Goal: Use online tool/utility: Utilize a website feature to perform a specific function

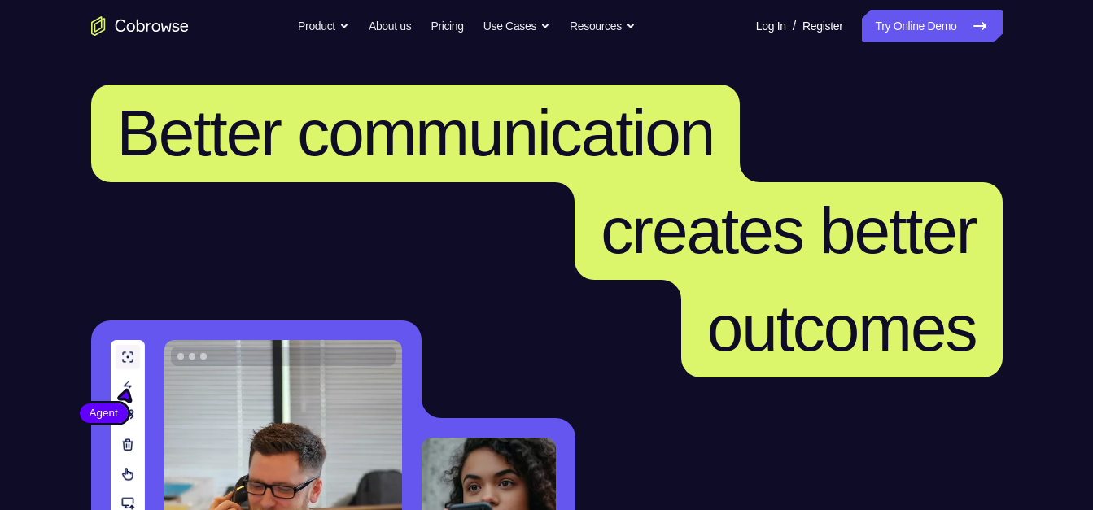
click at [914, 21] on link "Try Online Demo" at bounding box center [932, 26] width 140 height 33
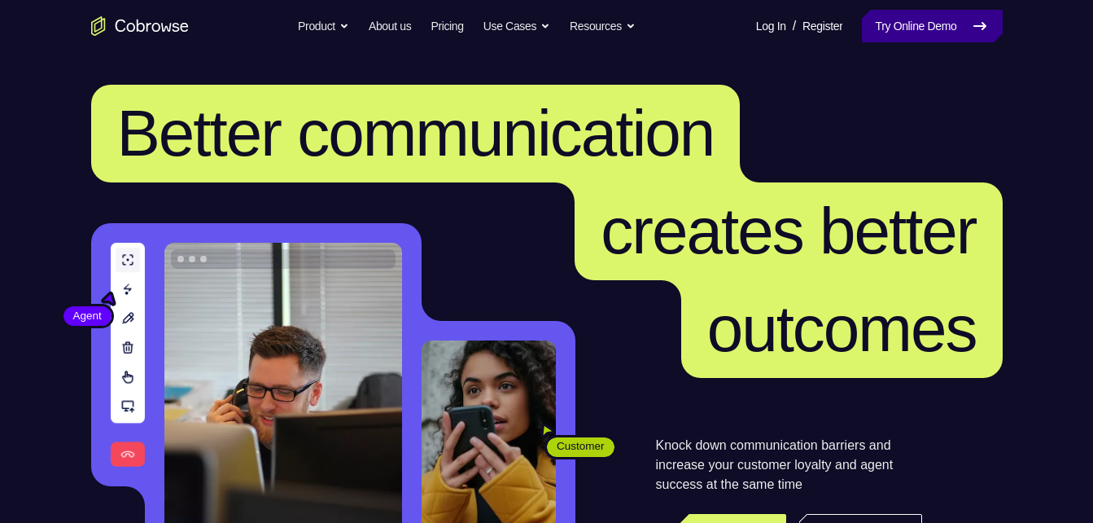
click at [905, 29] on link "Try Online Demo" at bounding box center [932, 26] width 140 height 33
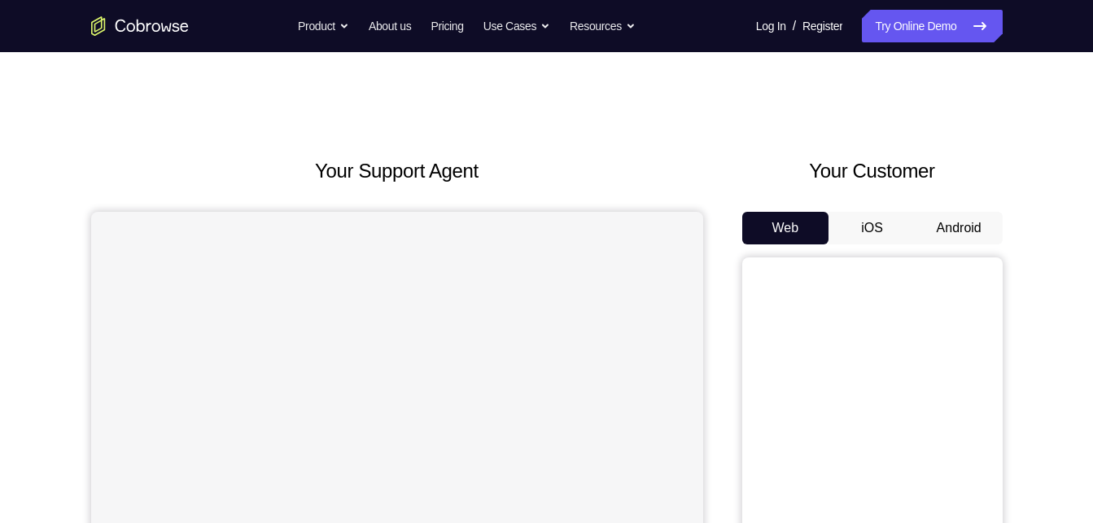
click at [940, 245] on div "Web iOS Android" at bounding box center [873, 485] width 261 height 546
click at [944, 233] on button "Android" at bounding box center [959, 228] width 87 height 33
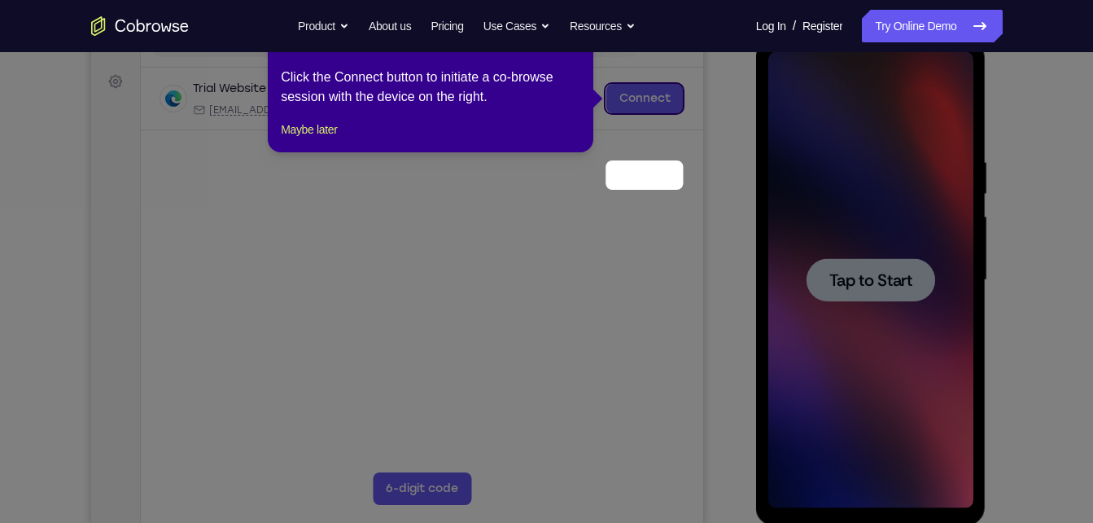
scroll to position [127, 0]
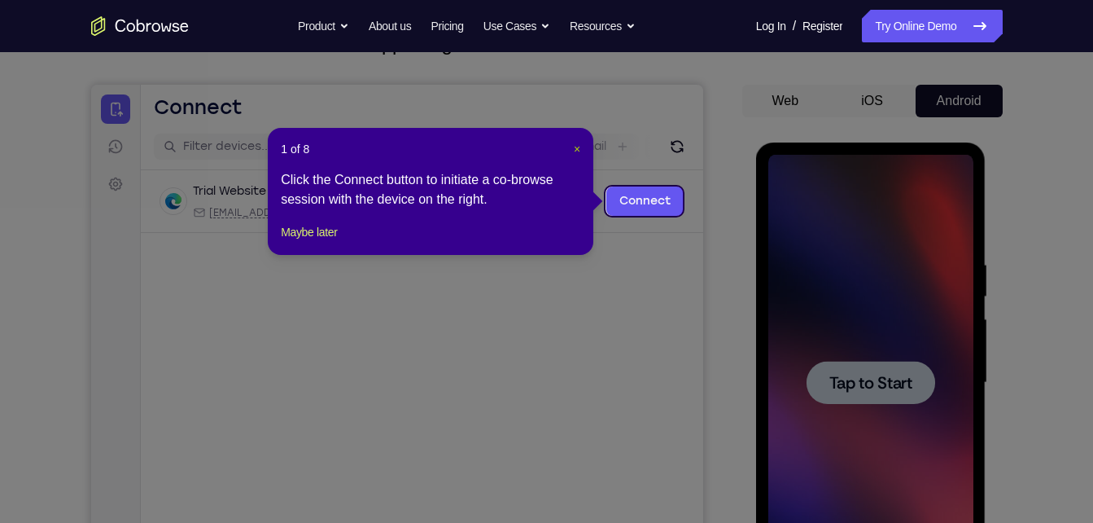
click at [578, 151] on span "×" at bounding box center [577, 148] width 7 height 13
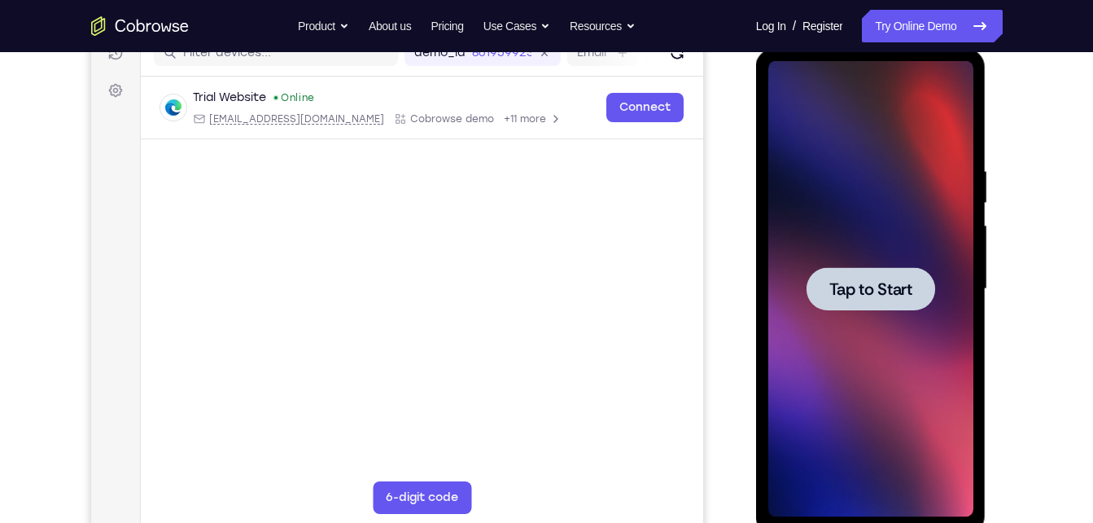
scroll to position [221, 0]
click at [859, 294] on span "Tap to Start" at bounding box center [871, 288] width 83 height 16
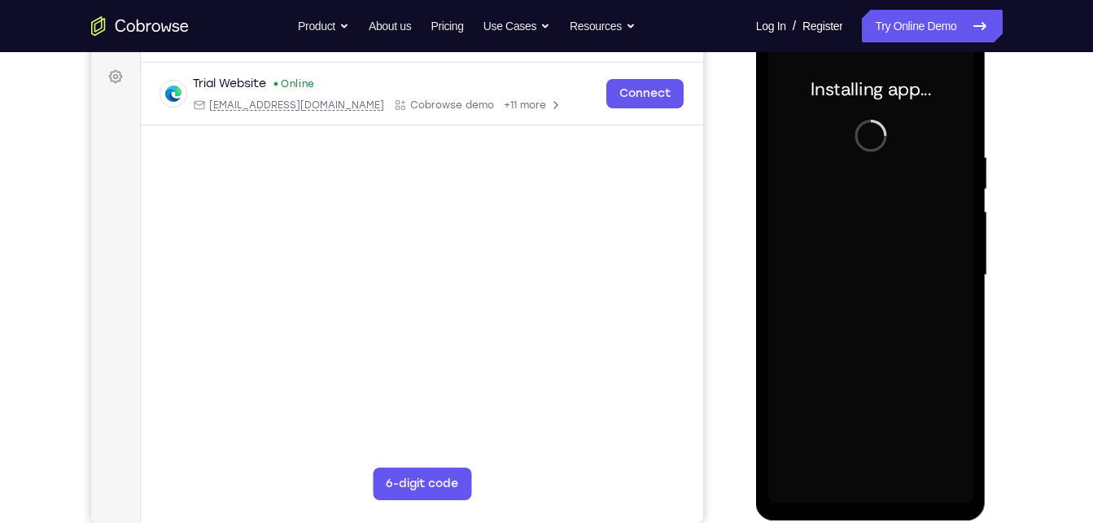
scroll to position [239, 0]
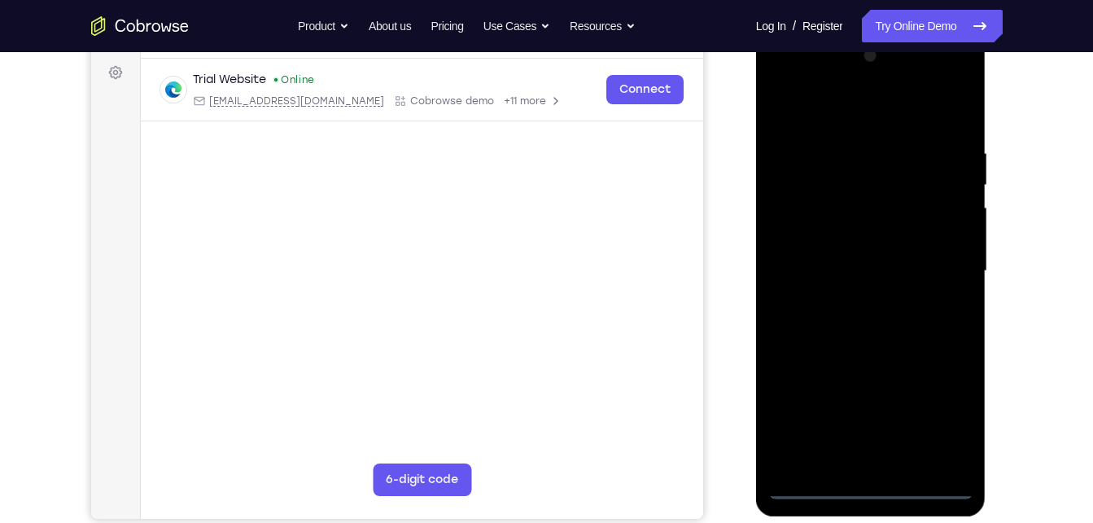
click at [871, 487] on div at bounding box center [871, 271] width 205 height 456
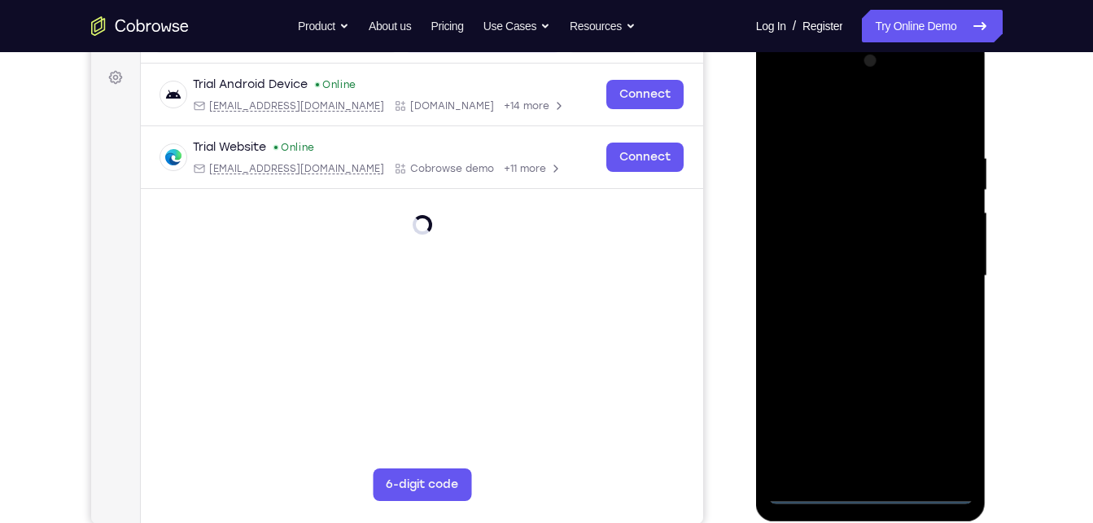
scroll to position [233, 0]
click at [939, 421] on div at bounding box center [871, 277] width 205 height 456
click at [948, 422] on div at bounding box center [871, 277] width 205 height 456
click at [782, 85] on div at bounding box center [871, 277] width 205 height 456
click at [940, 268] on div at bounding box center [871, 277] width 205 height 456
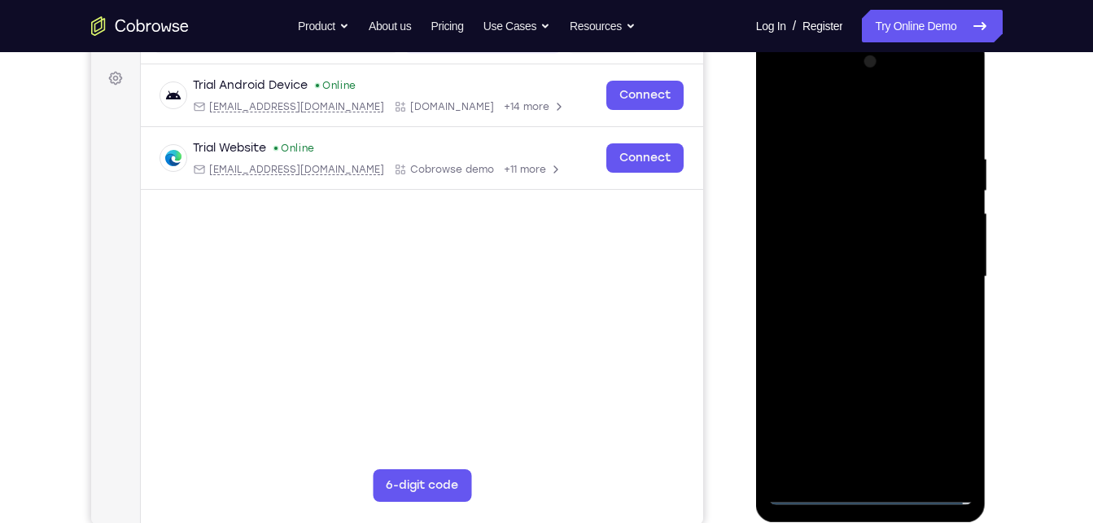
click at [856, 310] on div at bounding box center [871, 277] width 205 height 456
click at [861, 350] on div at bounding box center [871, 277] width 205 height 456
click at [860, 357] on div at bounding box center [871, 277] width 205 height 456
click at [860, 204] on div at bounding box center [871, 277] width 205 height 456
click at [874, 209] on div at bounding box center [871, 277] width 205 height 456
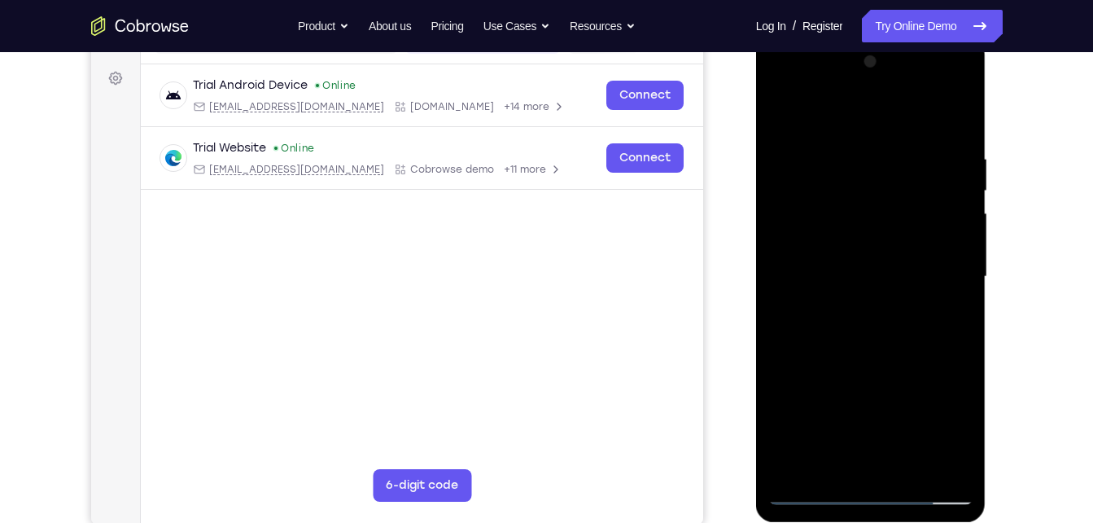
click at [830, 214] on div at bounding box center [871, 277] width 205 height 456
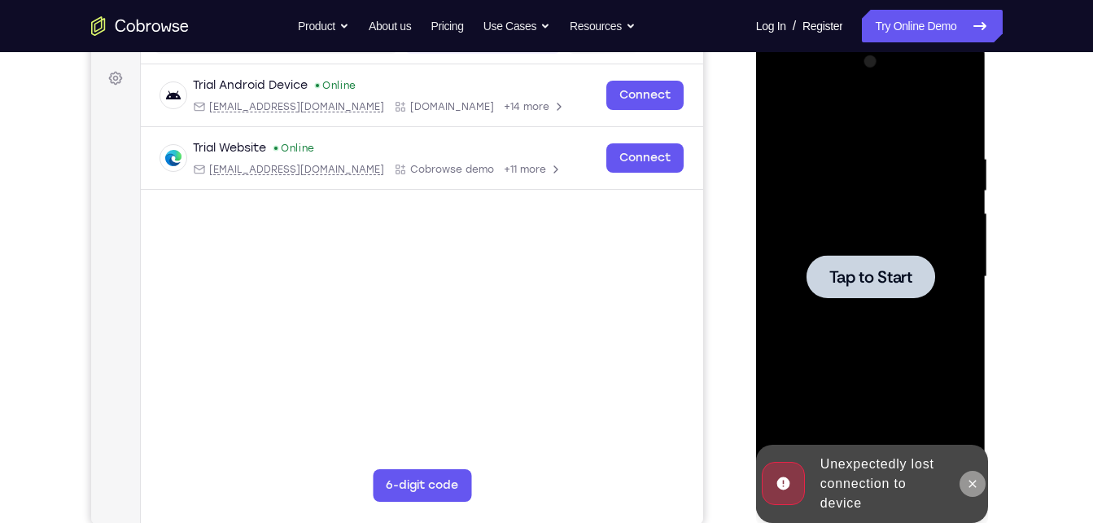
click at [972, 481] on icon at bounding box center [972, 483] width 13 height 13
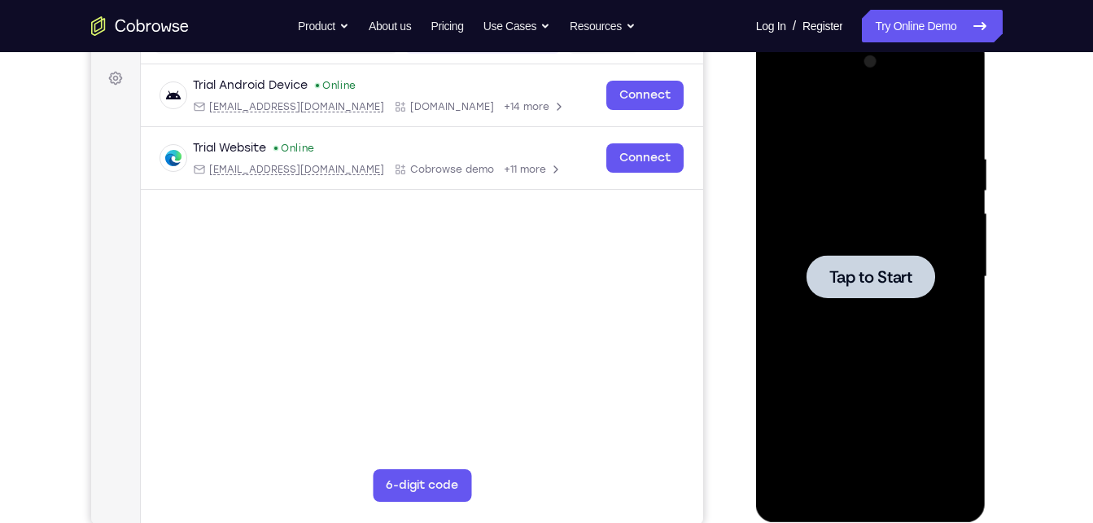
click at [844, 285] on span "Tap to Start" at bounding box center [871, 277] width 83 height 16
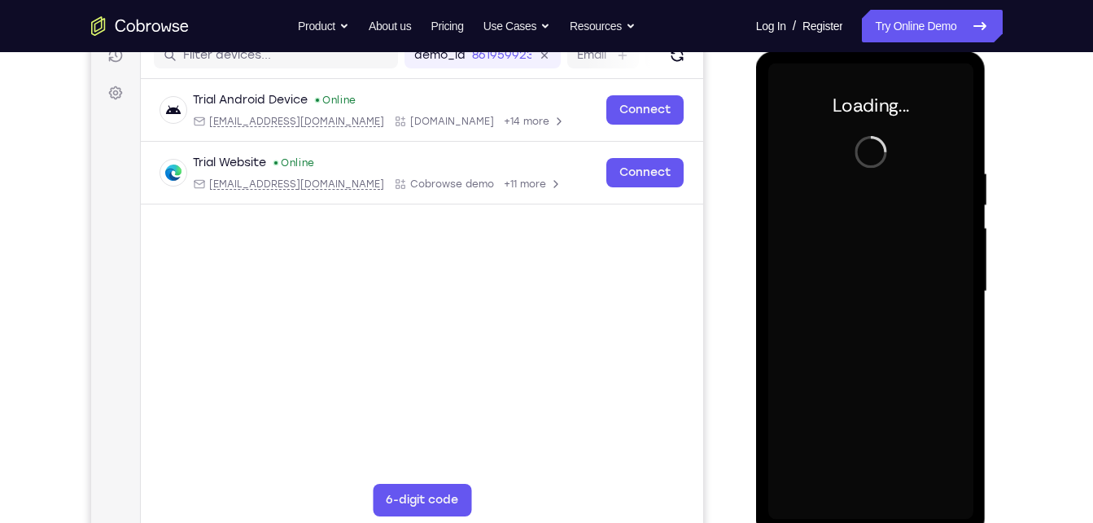
scroll to position [217, 0]
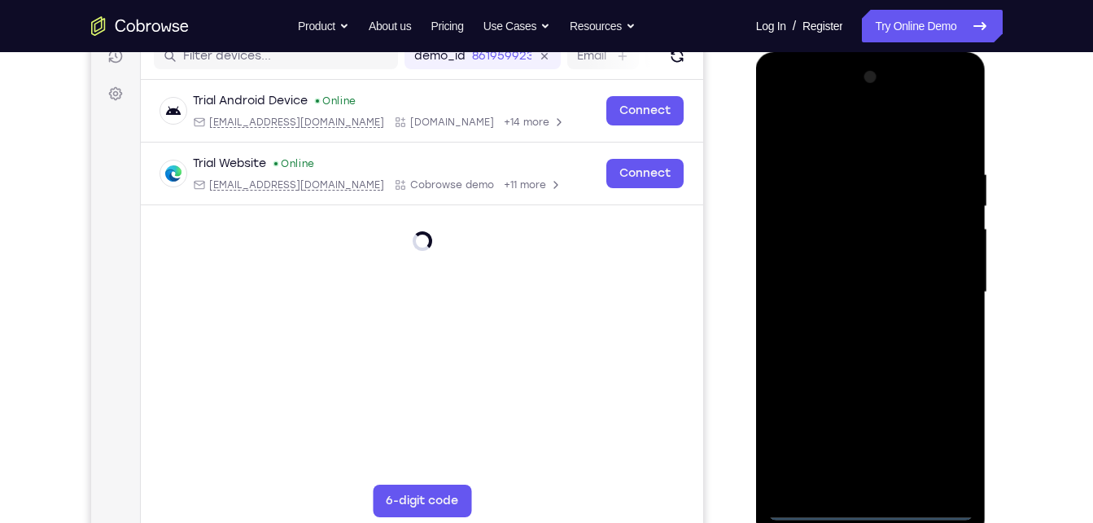
click at [865, 505] on div at bounding box center [871, 292] width 205 height 456
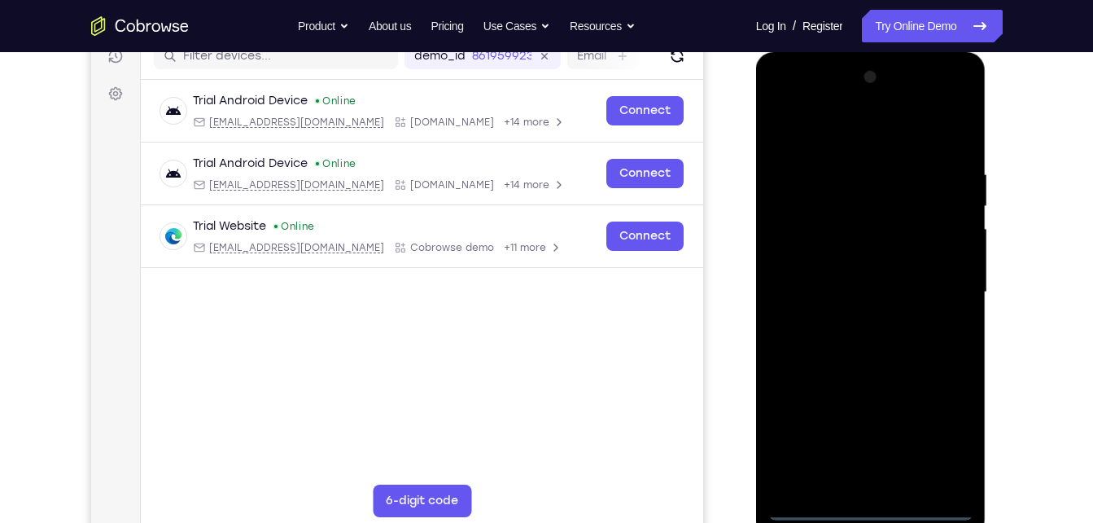
click at [937, 432] on div at bounding box center [871, 292] width 205 height 456
click at [782, 102] on div at bounding box center [871, 292] width 205 height 456
click at [939, 287] on div at bounding box center [871, 292] width 205 height 456
click at [856, 318] on div at bounding box center [871, 292] width 205 height 456
click at [859, 371] on div at bounding box center [871, 292] width 205 height 456
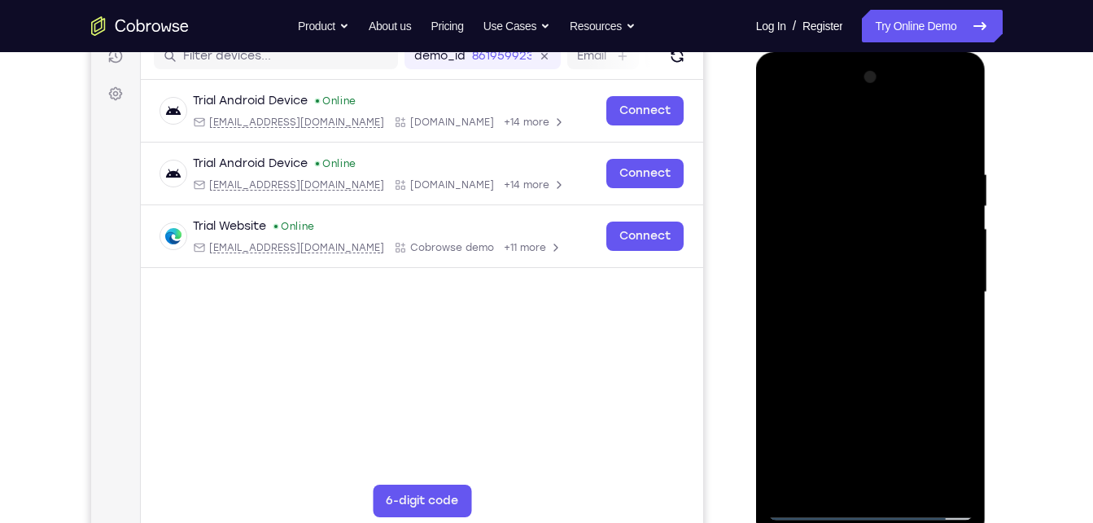
click at [886, 214] on div at bounding box center [871, 292] width 205 height 456
click at [806, 225] on div at bounding box center [871, 292] width 205 height 456
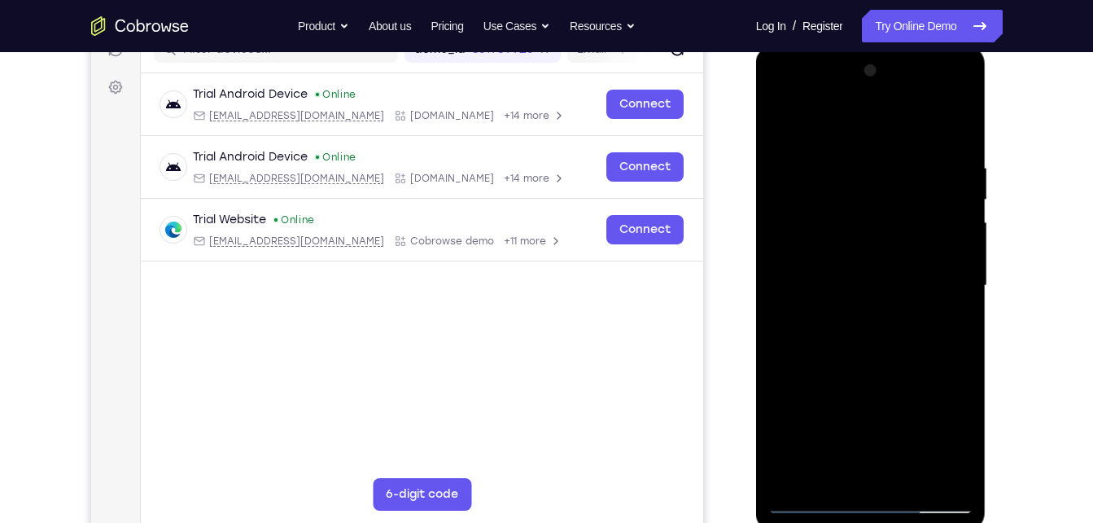
scroll to position [225, 0]
click at [881, 354] on div at bounding box center [871, 285] width 205 height 456
click at [909, 472] on div at bounding box center [871, 285] width 205 height 456
click at [886, 361] on div at bounding box center [871, 285] width 205 height 456
click at [897, 317] on div at bounding box center [871, 285] width 205 height 456
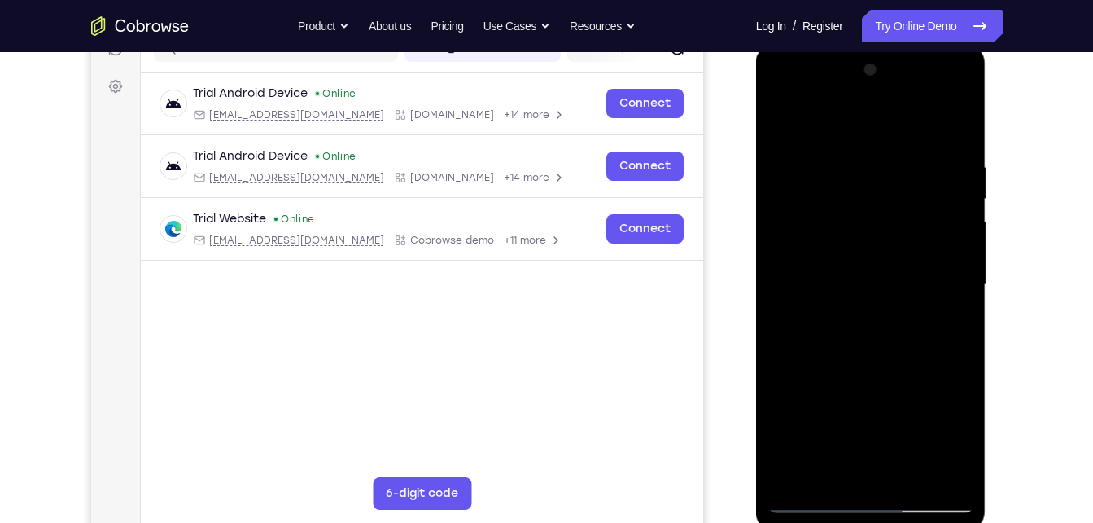
click at [785, 116] on div at bounding box center [871, 285] width 205 height 456
click at [848, 146] on div at bounding box center [871, 285] width 205 height 456
click at [851, 153] on div at bounding box center [871, 285] width 205 height 456
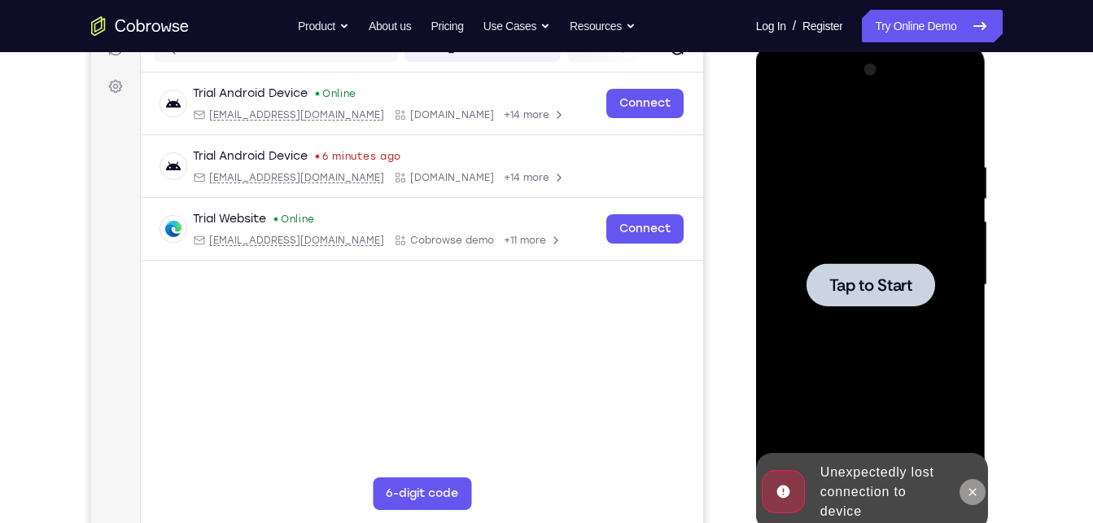
click at [975, 492] on icon at bounding box center [972, 491] width 13 height 13
